Goal: Transaction & Acquisition: Purchase product/service

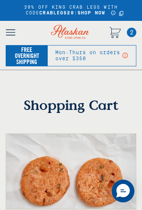
type input "[EMAIL_ADDRESS][DOMAIN_NAME]"
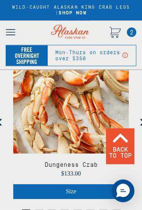
scroll to position [468, 0]
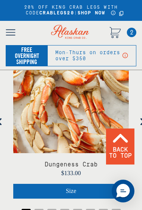
click at [75, 193] on span "Size" at bounding box center [71, 190] width 11 height 6
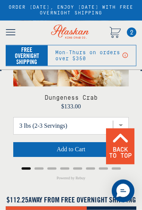
scroll to position [535, 0]
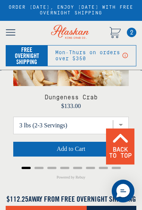
click at [77, 146] on span "Add to Cart" at bounding box center [71, 148] width 29 height 6
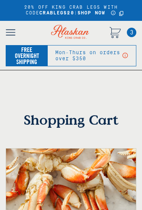
type input "[EMAIL_ADDRESS][DOMAIN_NAME]"
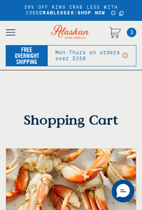
click at [130, 28] on span "3" at bounding box center [131, 32] width 9 height 9
type input "[EMAIL_ADDRESS][DOMAIN_NAME]"
click at [129, 30] on span "3" at bounding box center [131, 32] width 9 height 9
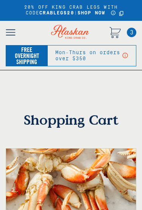
type input "[EMAIL_ADDRESS][DOMAIN_NAME]"
click at [128, 36] on link "3" at bounding box center [131, 32] width 9 height 9
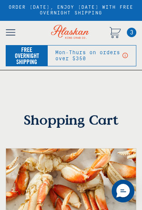
click at [127, 29] on link "3" at bounding box center [131, 32] width 9 height 9
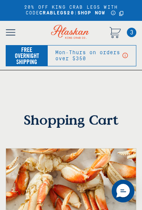
type input "[EMAIL_ADDRESS][DOMAIN_NAME]"
click at [120, 32] on icon "Cart" at bounding box center [114, 32] width 11 height 11
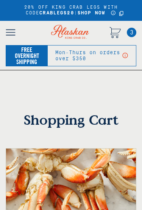
type input "[EMAIL_ADDRESS][DOMAIN_NAME]"
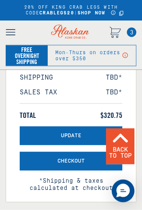
scroll to position [879, 0]
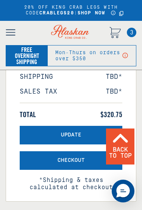
click at [76, 162] on button "Checkout" at bounding box center [71, 160] width 103 height 19
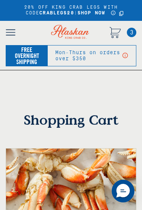
type input "[EMAIL_ADDRESS][DOMAIN_NAME]"
click at [127, 32] on span "3" at bounding box center [131, 32] width 9 height 9
click at [128, 37] on link "3" at bounding box center [131, 32] width 9 height 9
type input "[EMAIL_ADDRESS][DOMAIN_NAME]"
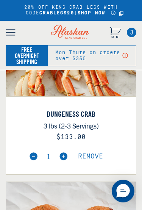
type input "[EMAIL_ADDRESS][DOMAIN_NAME]"
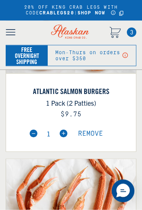
scroll to position [312, 0]
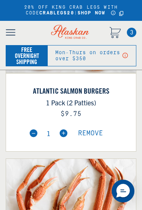
click at [88, 134] on span "Remove" at bounding box center [90, 133] width 25 height 8
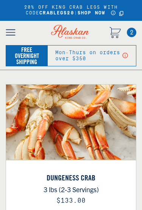
scroll to position [73, 0]
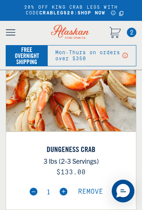
type input "[EMAIL_ADDRESS][DOMAIN_NAME]"
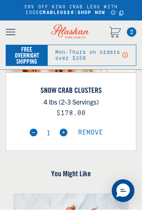
scroll to position [312, 0]
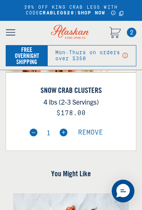
click at [92, 134] on span "Remove" at bounding box center [90, 132] width 25 height 8
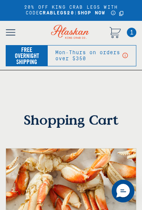
type input "[EMAIL_ADDRESS][DOMAIN_NAME]"
click at [130, 33] on span "1" at bounding box center [131, 32] width 9 height 9
type input "[EMAIL_ADDRESS][DOMAIN_NAME]"
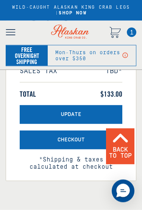
scroll to position [569, 0]
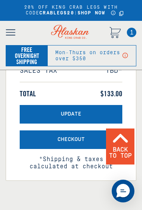
click at [69, 143] on span "Checkout" at bounding box center [71, 139] width 27 height 6
